Goal: Transaction & Acquisition: Purchase product/service

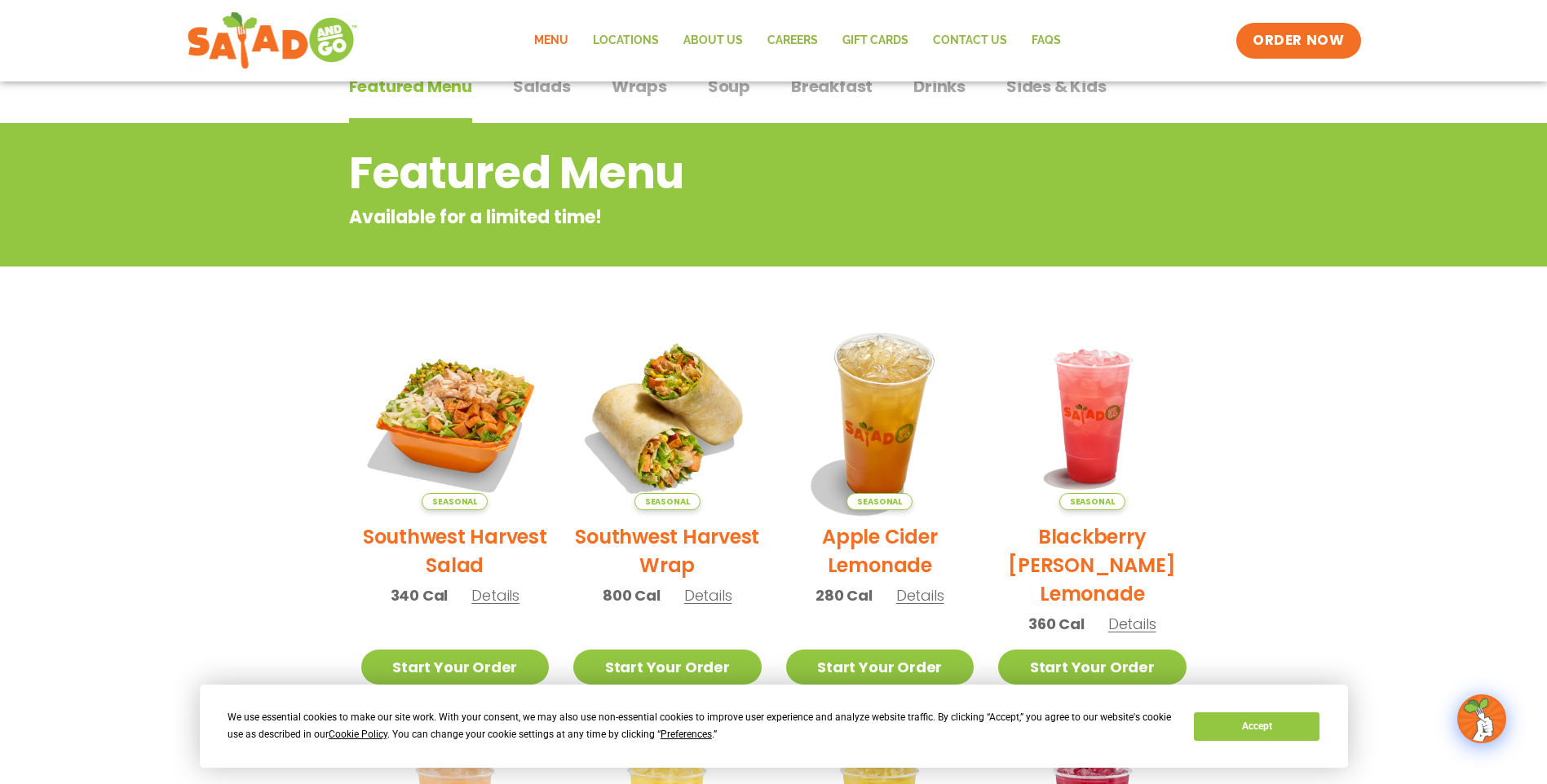
scroll to position [17, 0]
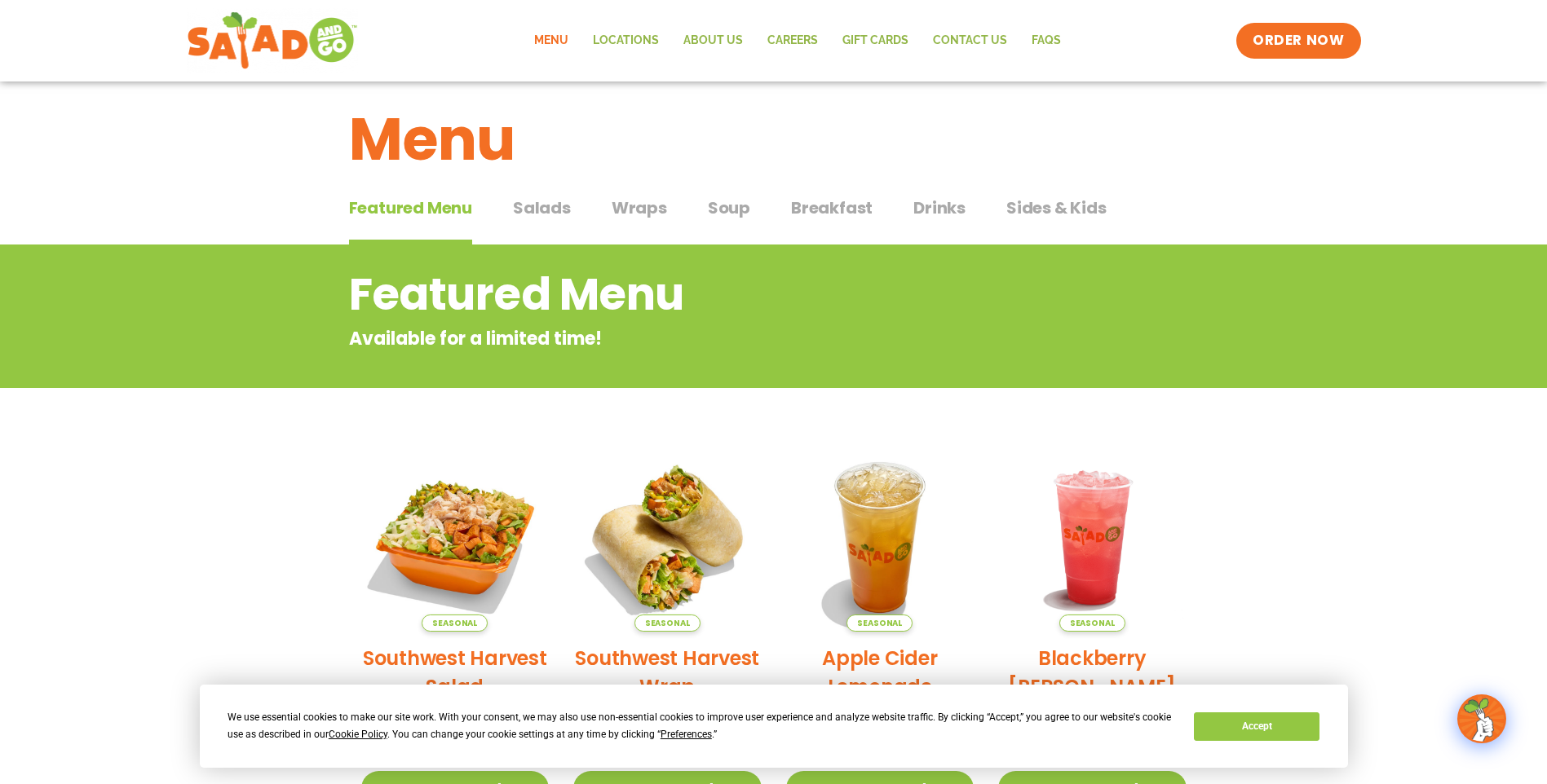
click at [637, 212] on span "Wraps" at bounding box center [639, 208] width 56 height 25
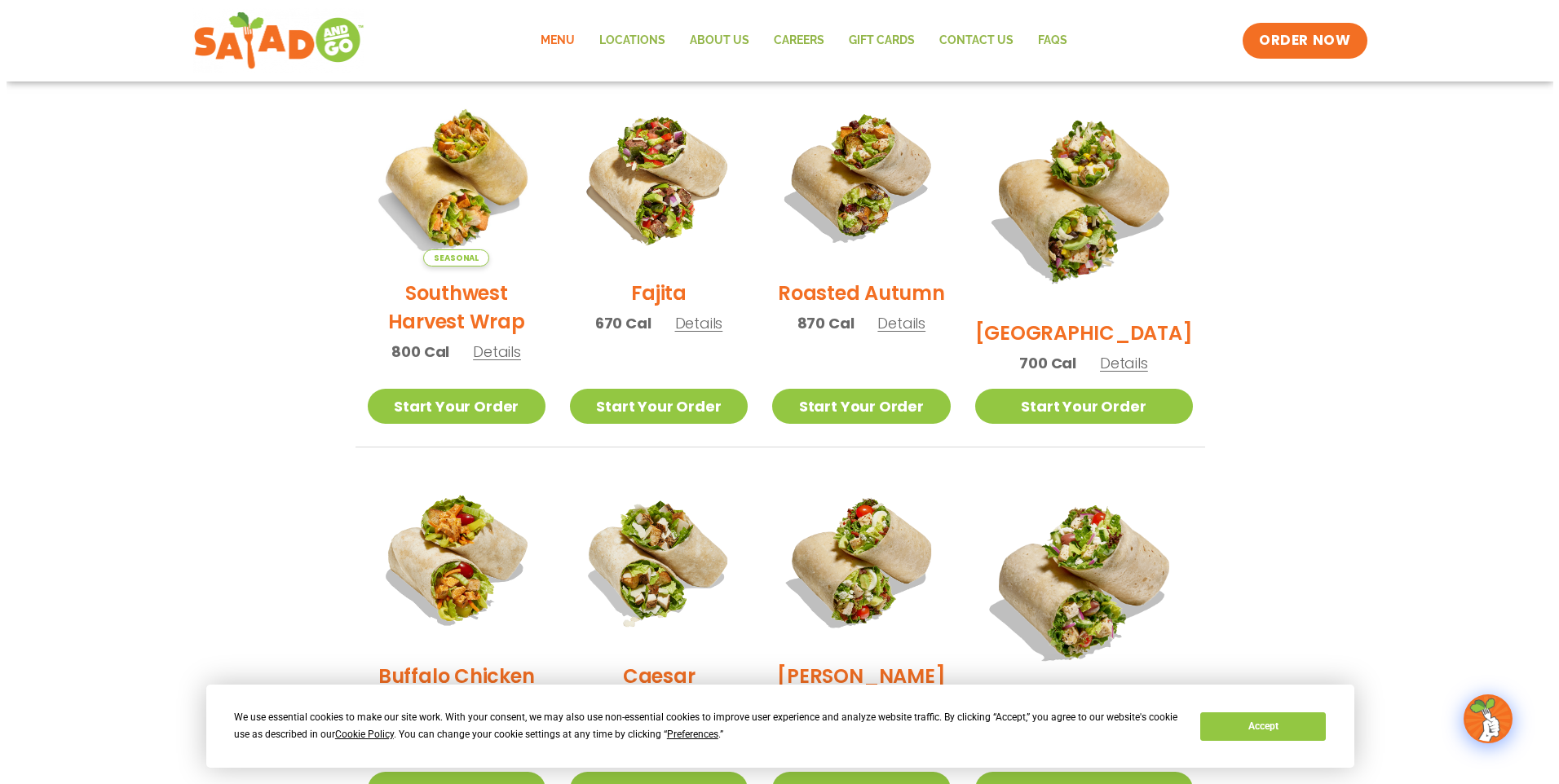
scroll to position [425, 0]
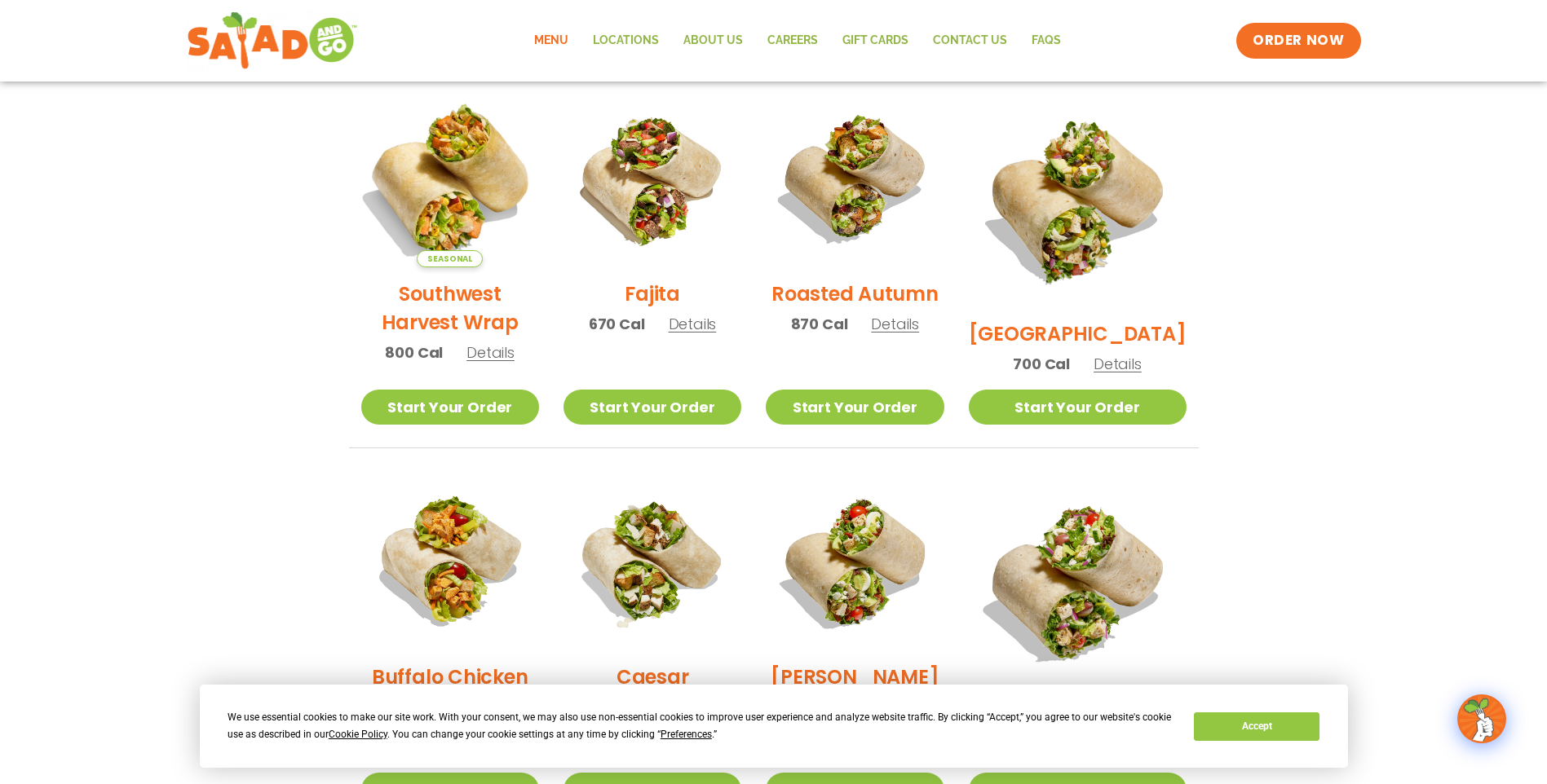
click at [446, 153] on img at bounding box center [448, 178] width 209 height 209
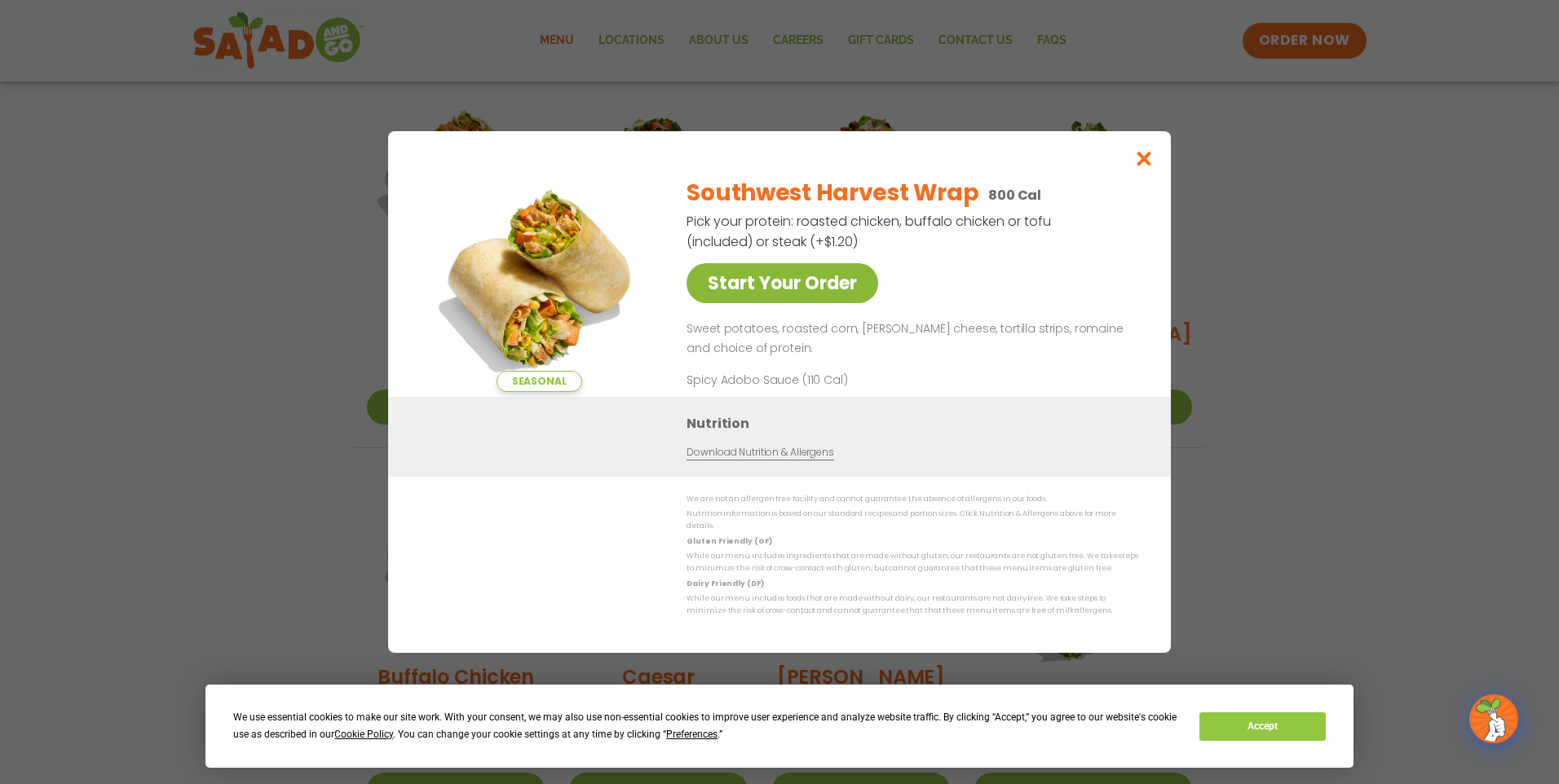
click at [823, 291] on link "Start Your Order" at bounding box center [781, 283] width 192 height 40
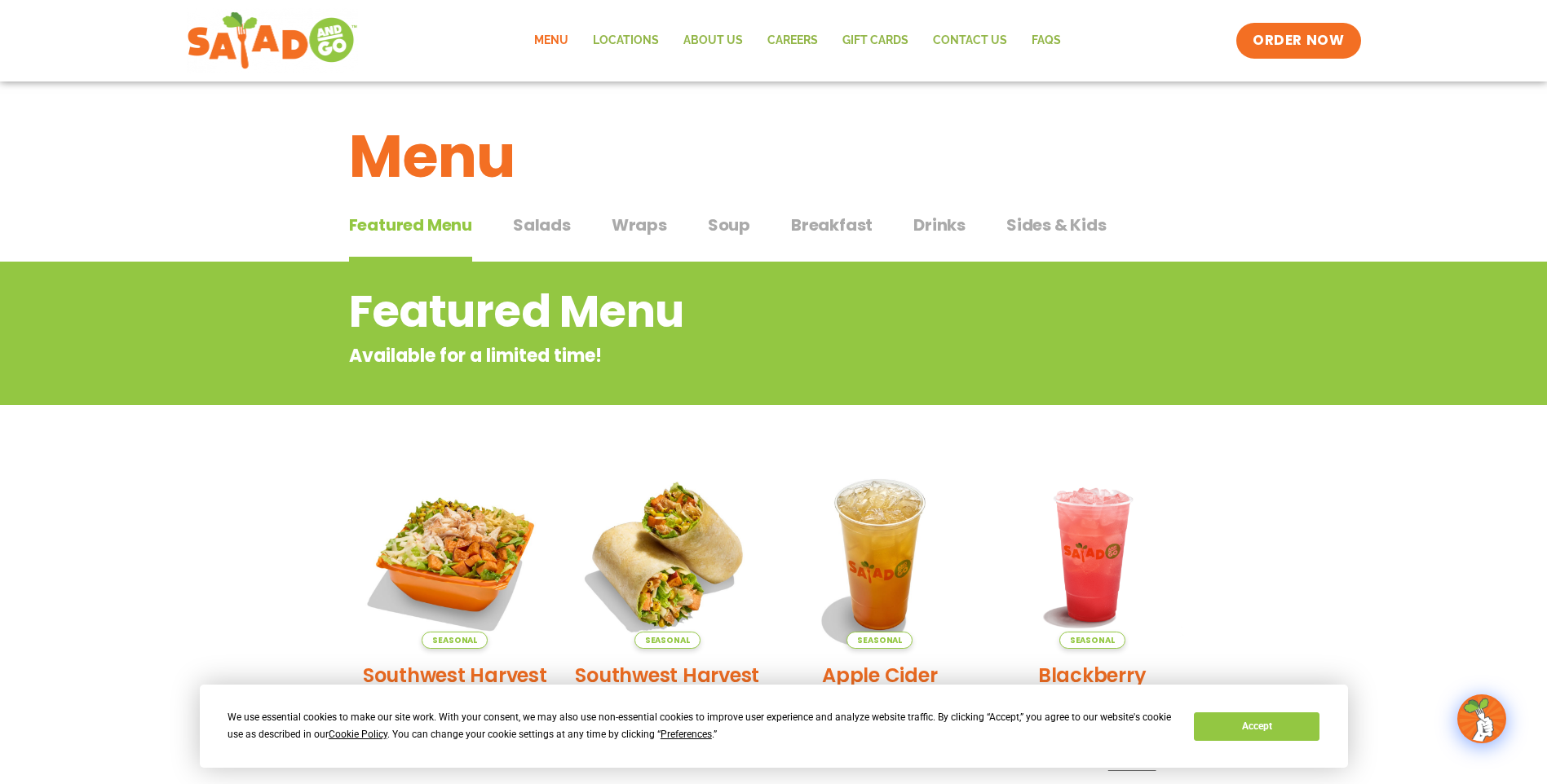
click at [631, 225] on span "Wraps" at bounding box center [639, 225] width 56 height 25
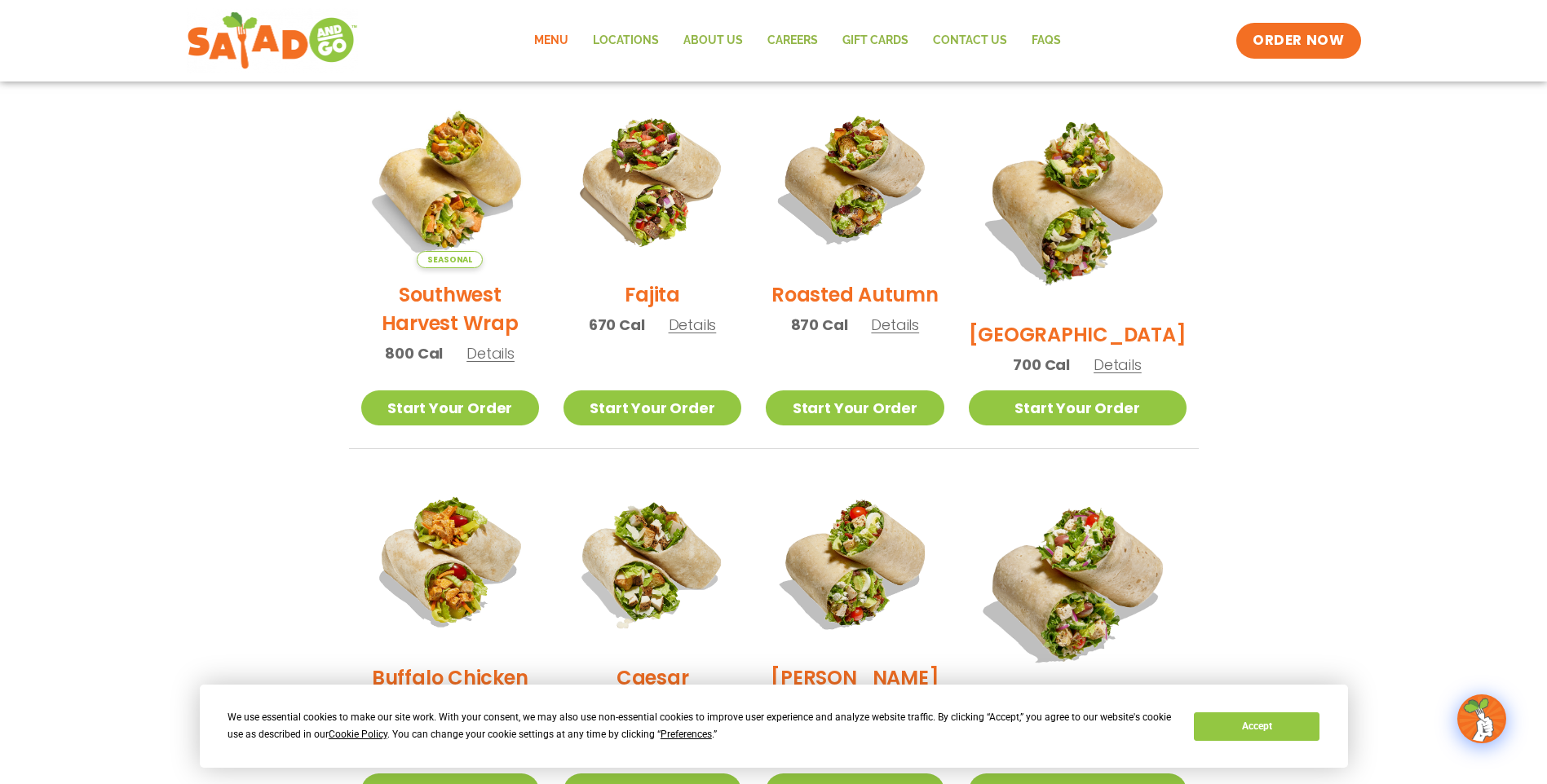
scroll to position [408, 0]
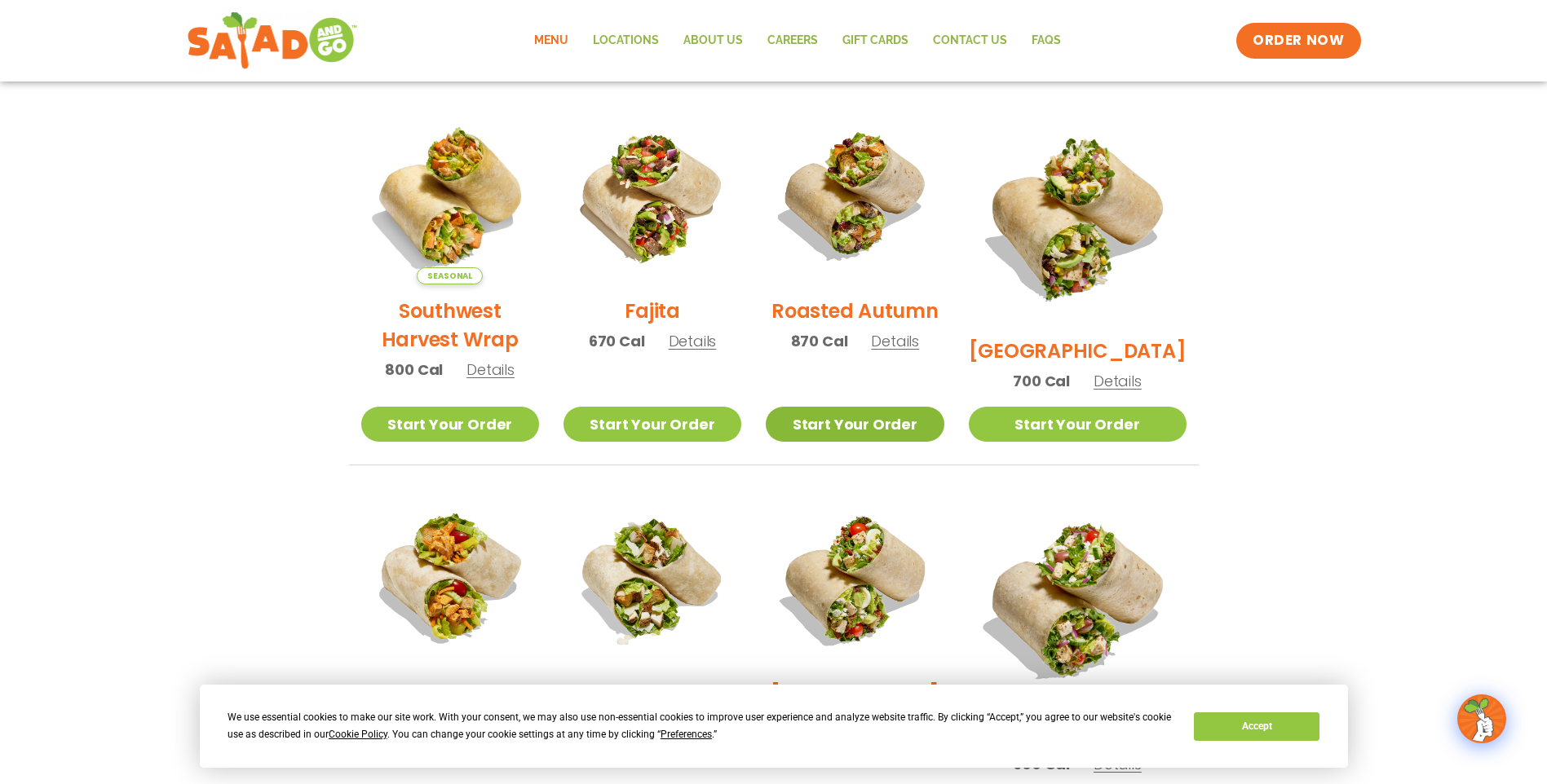
click at [911, 422] on link "Start Your Order" at bounding box center [854, 424] width 177 height 35
click at [896, 425] on link "Start Your Order" at bounding box center [854, 424] width 177 height 35
